Goal: Book appointment/travel/reservation

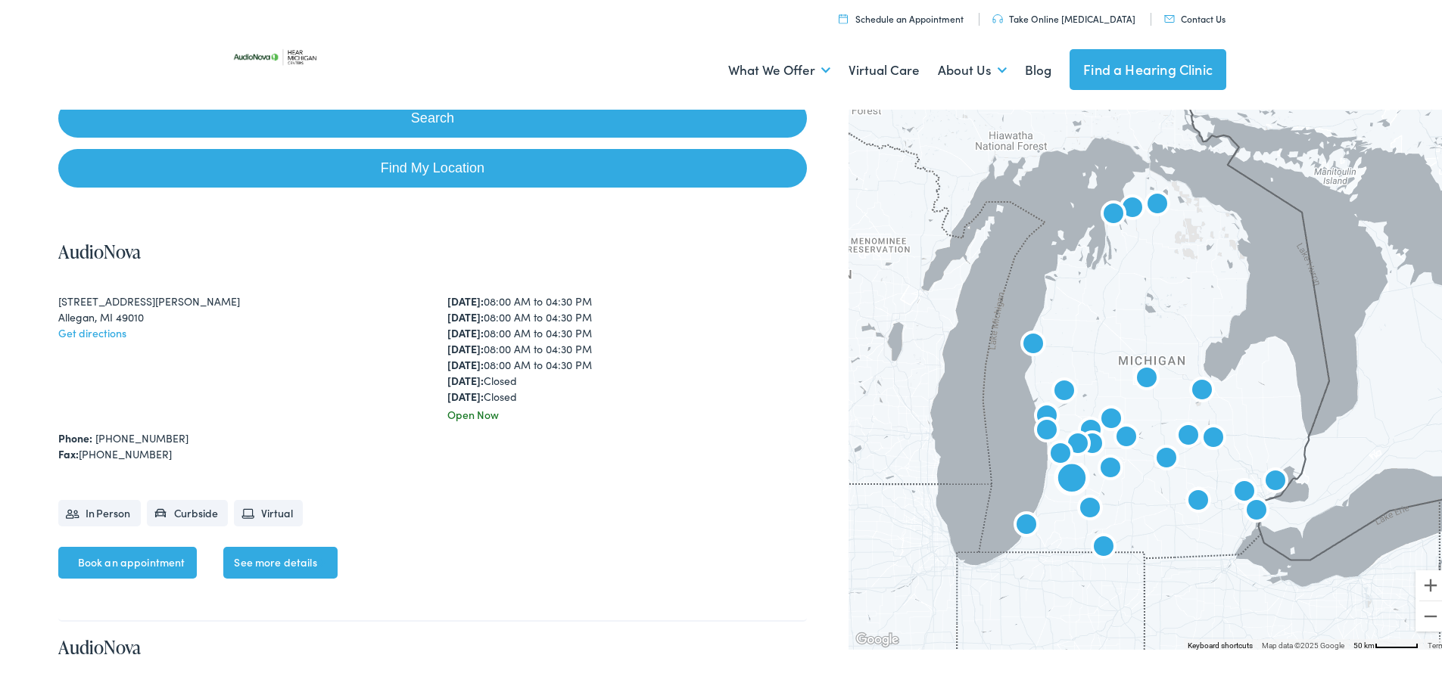
scroll to position [227, 0]
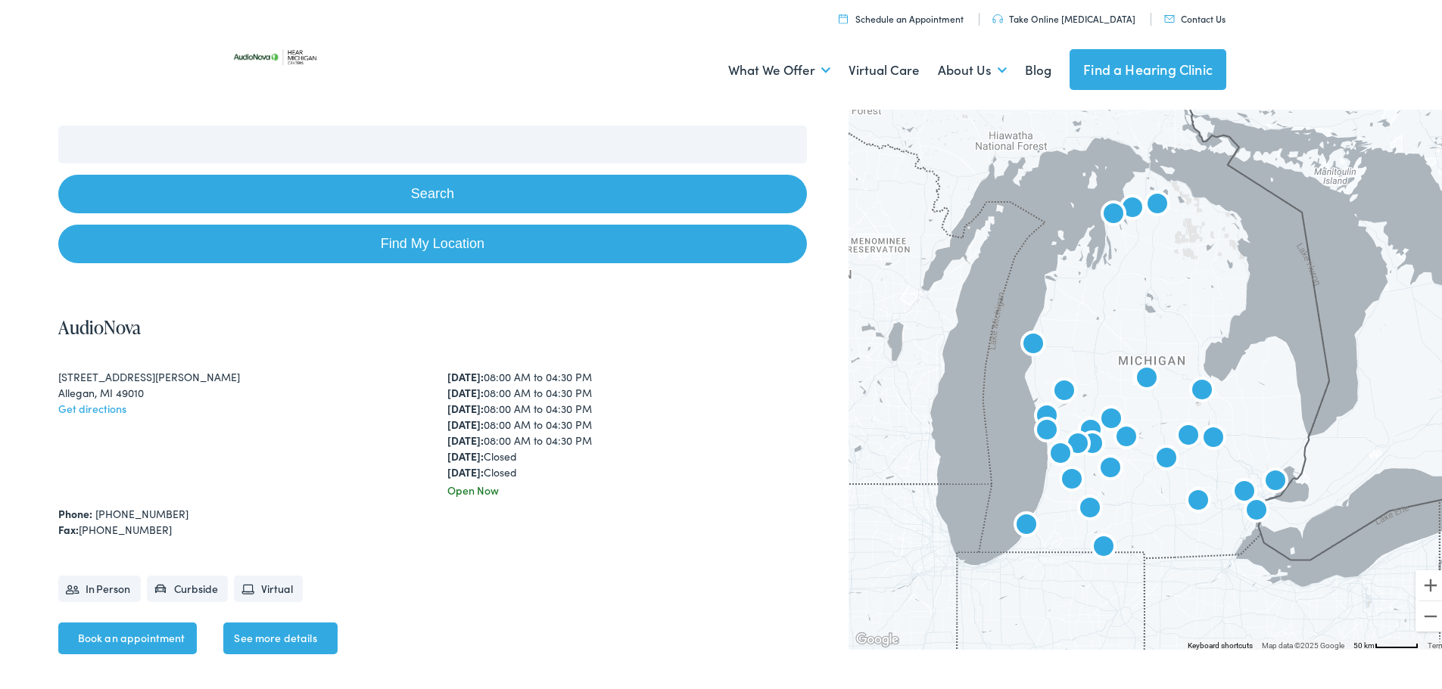
click at [414, 195] on button "Search" at bounding box center [432, 191] width 748 height 39
click at [479, 260] on link "Find My Location" at bounding box center [432, 241] width 748 height 39
type input "Owosso, Michigan"
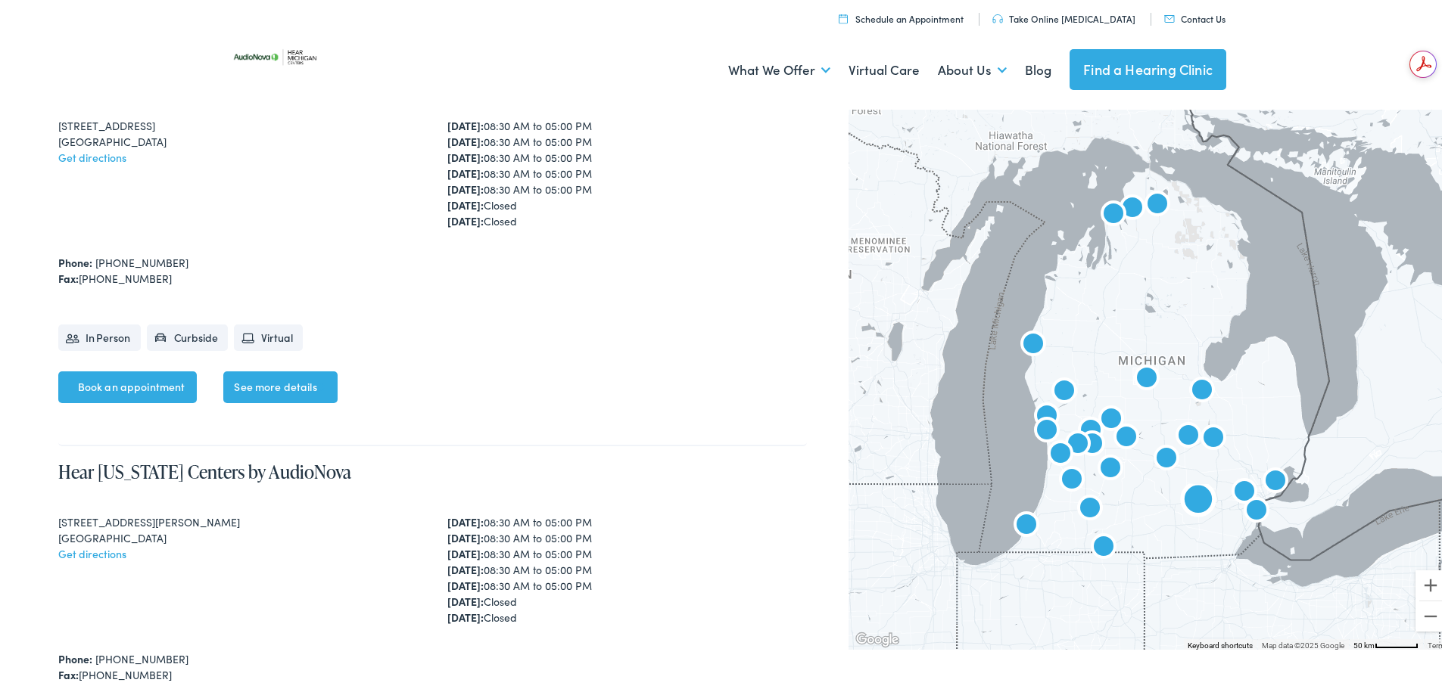
scroll to position [1438, 0]
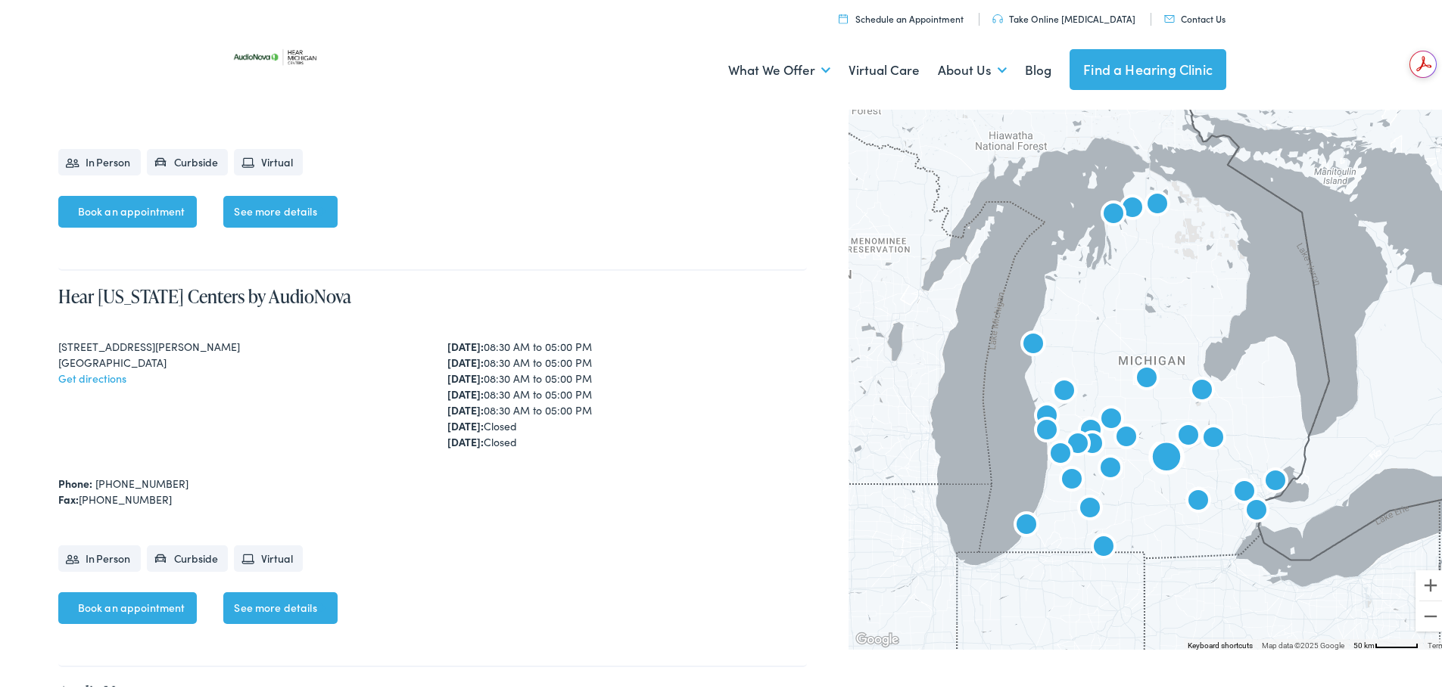
click at [254, 602] on link "See more details" at bounding box center [280, 606] width 114 height 32
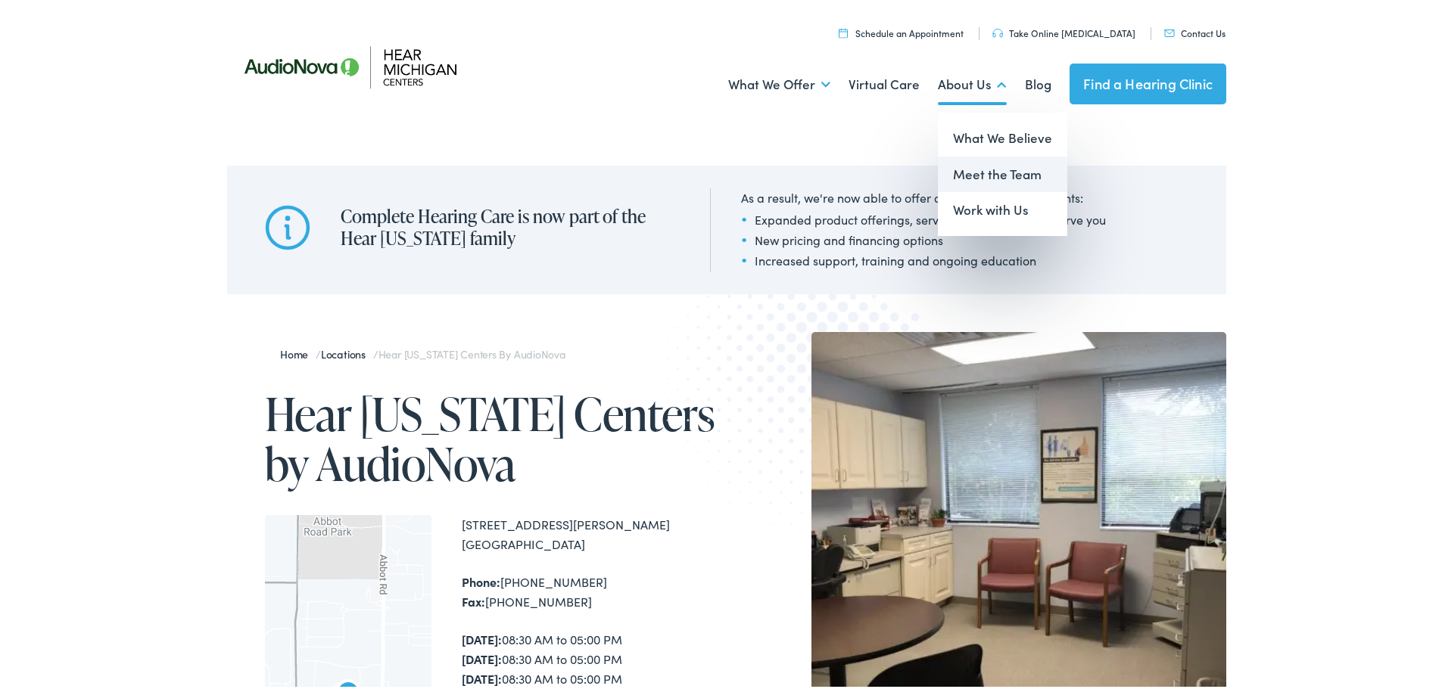
click at [975, 167] on link "Meet the Team" at bounding box center [1002, 172] width 129 height 36
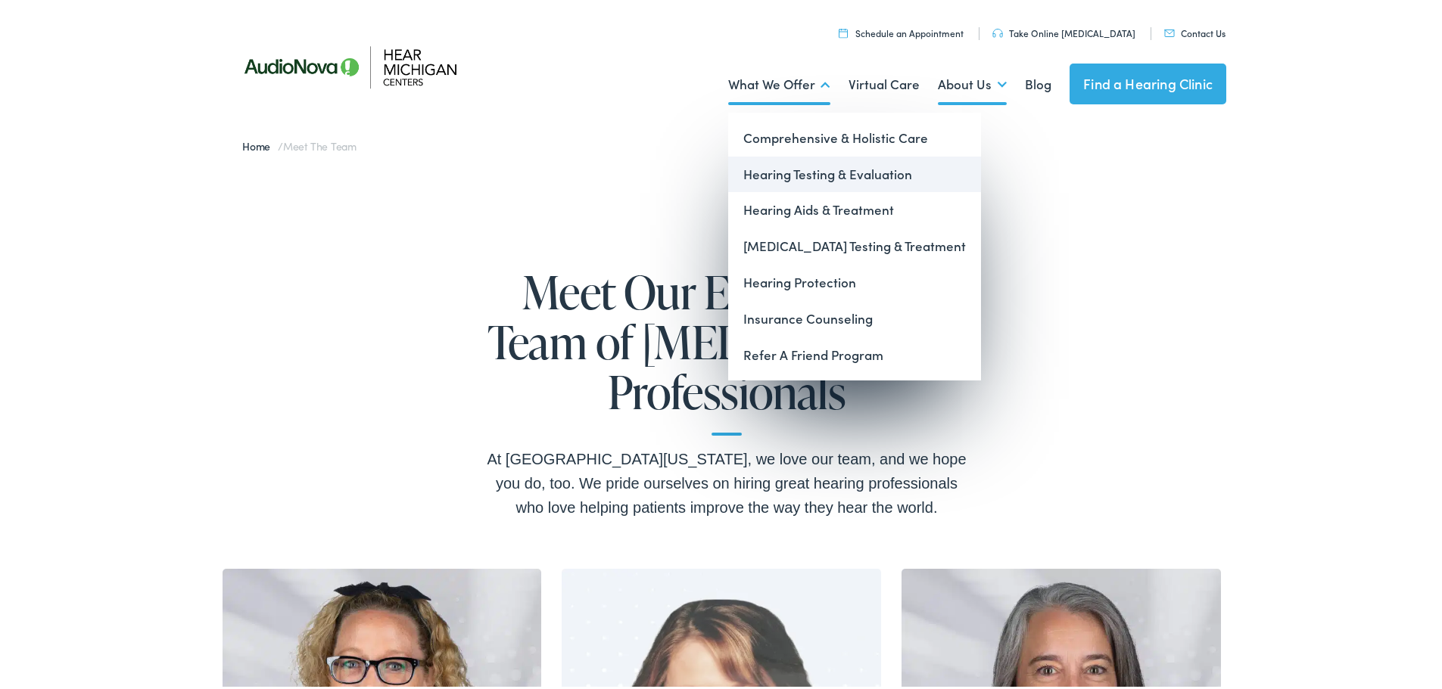
click at [805, 178] on link "Hearing Testing & Evaluation" at bounding box center [854, 172] width 253 height 36
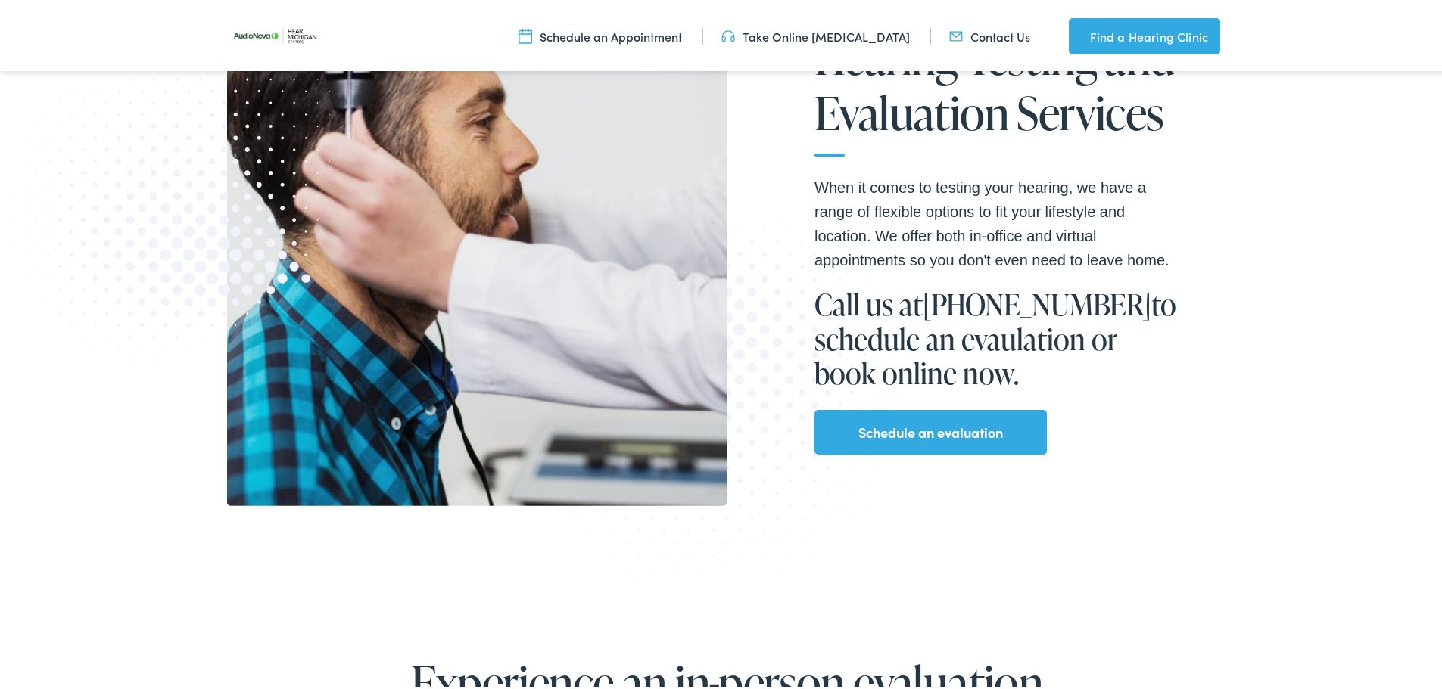
scroll to position [378, 0]
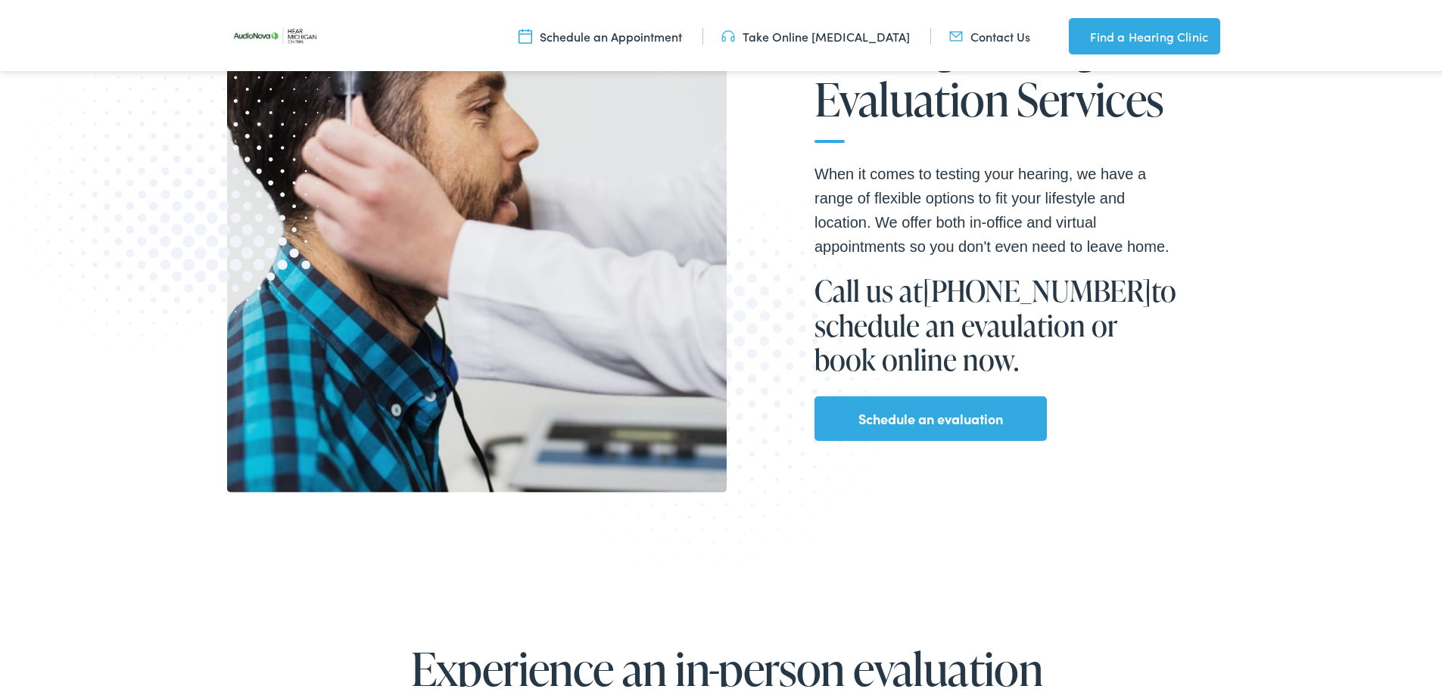
click at [926, 409] on link "Schedule an evaluation" at bounding box center [930, 416] width 145 height 24
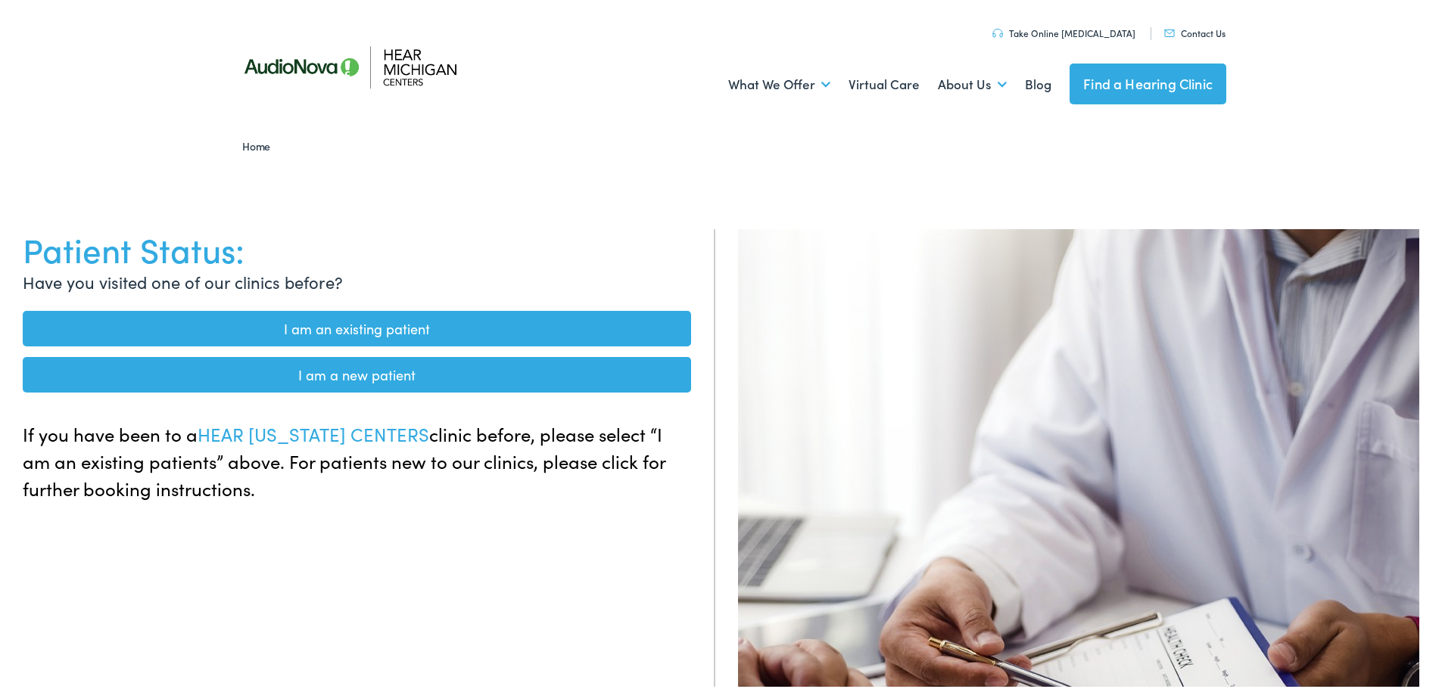
click at [357, 368] on link "I am a new patient" at bounding box center [357, 372] width 668 height 36
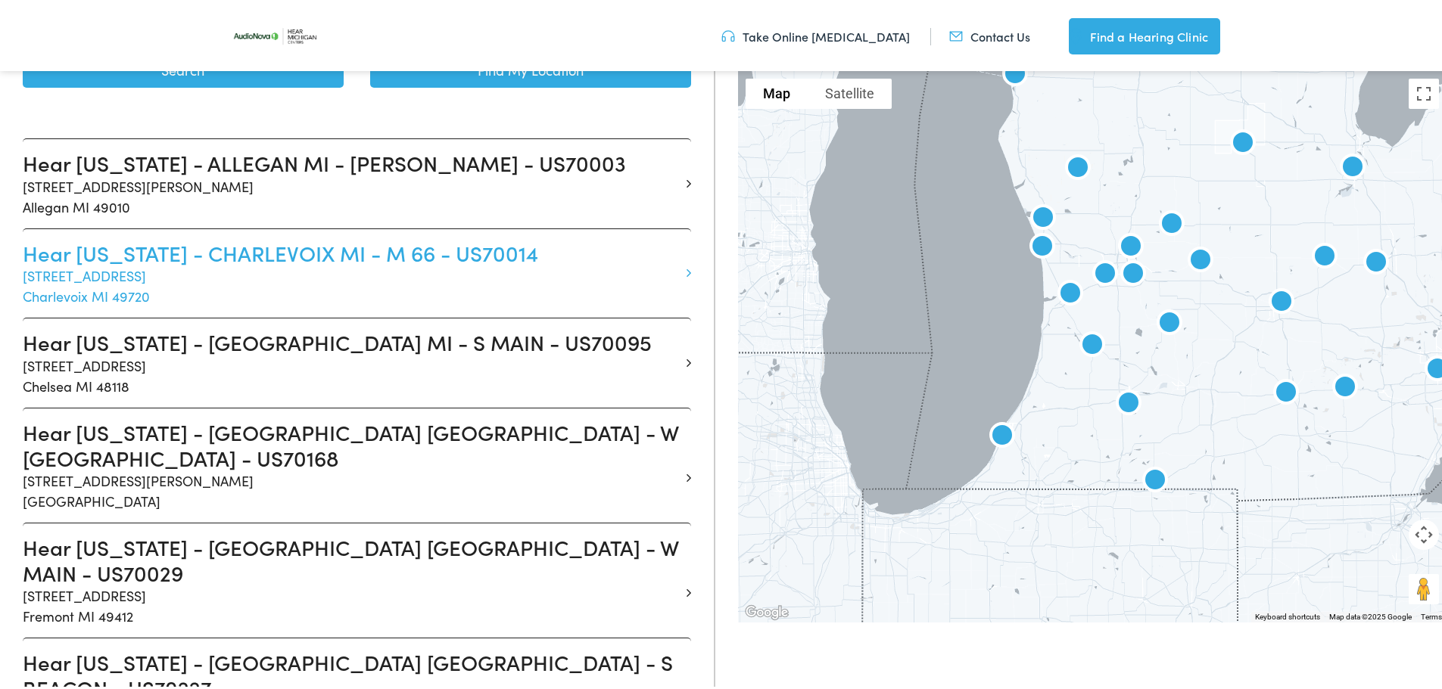
scroll to position [378, 0]
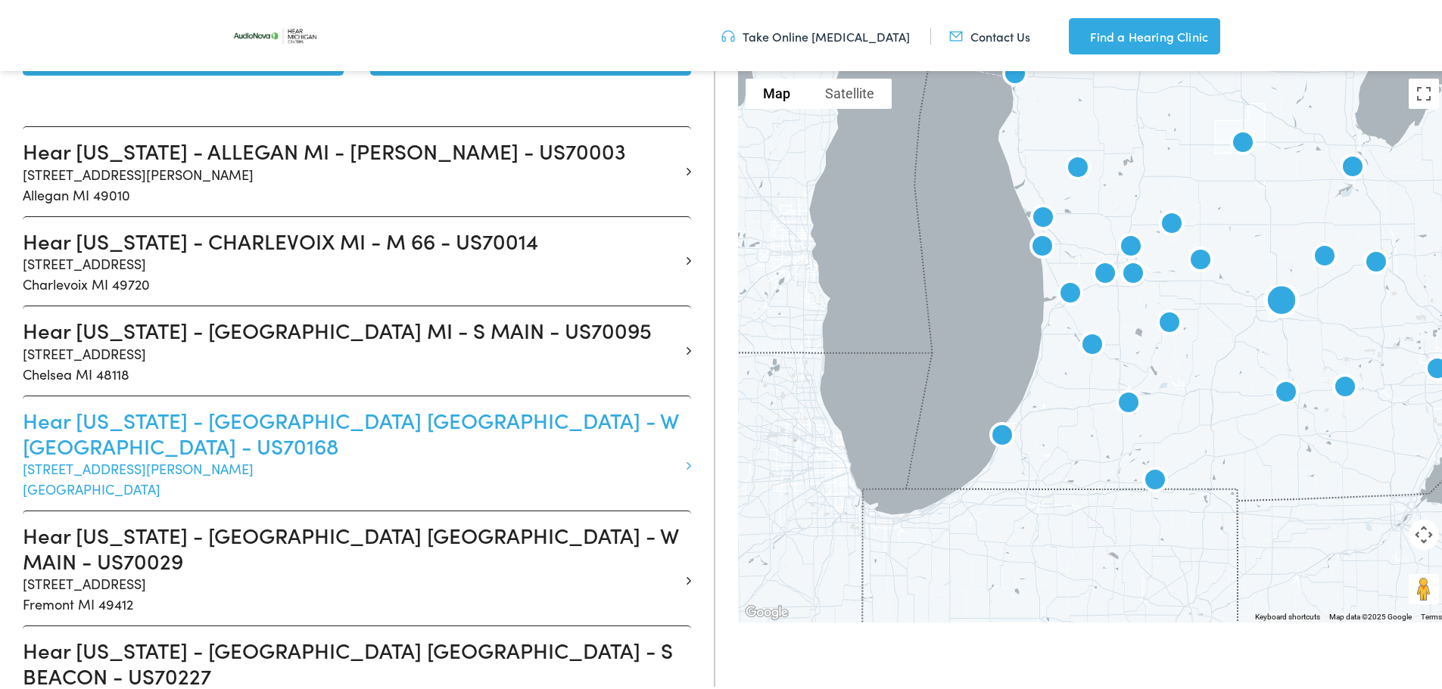
click at [409, 456] on p "[STREET_ADDRESS][PERSON_NAME]" at bounding box center [351, 476] width 657 height 41
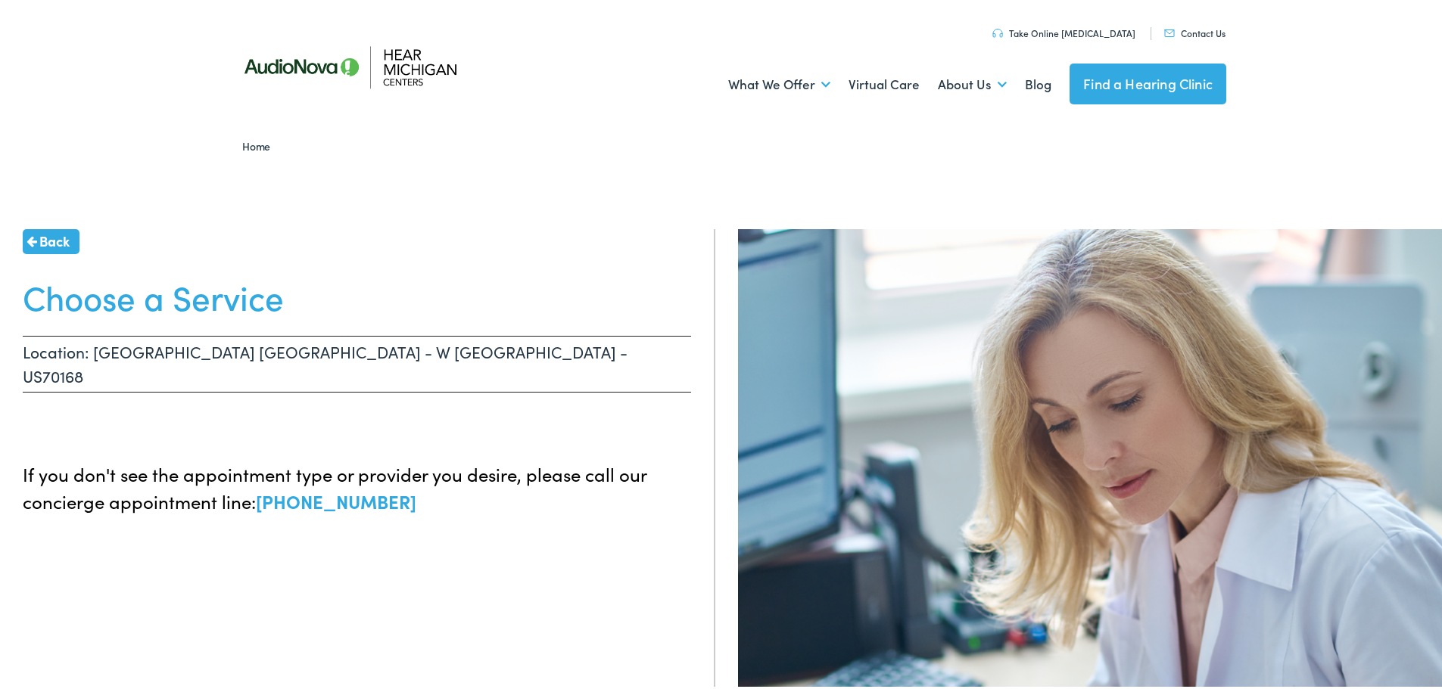
click at [341, 350] on p "Location: [GEOGRAPHIC_DATA] [GEOGRAPHIC_DATA] - W [GEOGRAPHIC_DATA] - US70168" at bounding box center [357, 361] width 668 height 57
